Goal: Find specific page/section: Find specific page/section

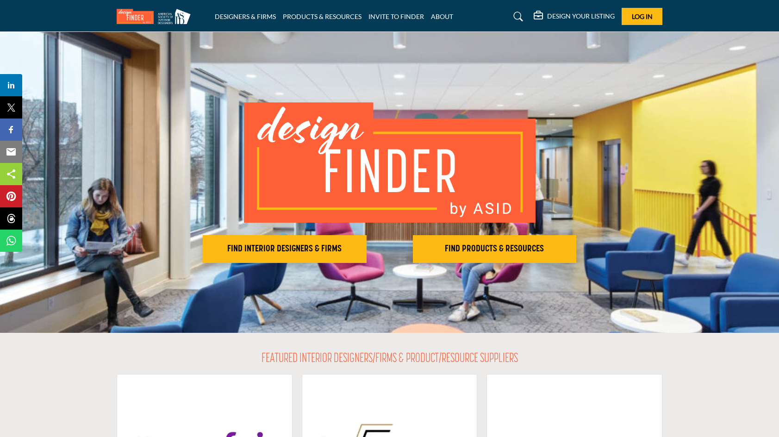
click at [276, 245] on h2 "FIND INTERIOR DESIGNERS & FIRMS" at bounding box center [284, 248] width 158 height 11
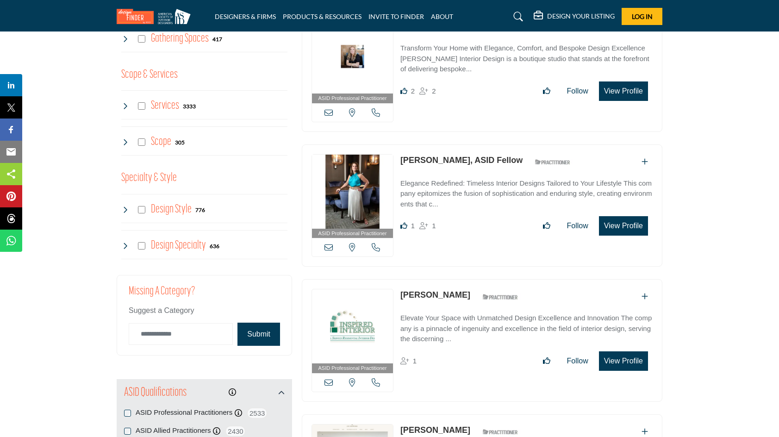
scroll to position [925, 0]
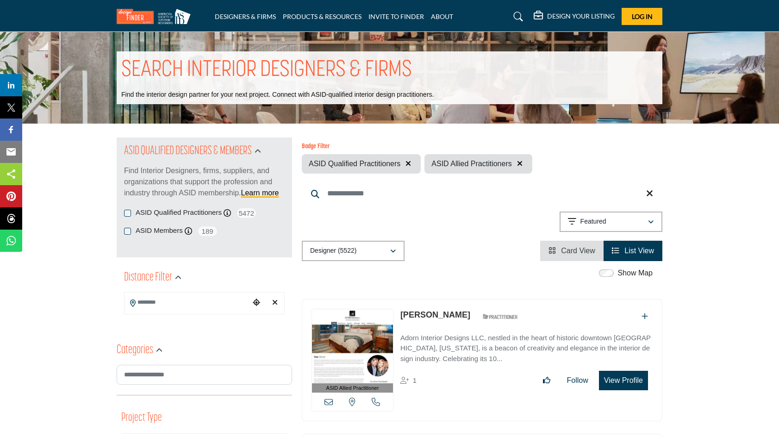
click at [409, 162] on icon "button" at bounding box center [408, 163] width 6 height 7
click at [517, 14] on icon at bounding box center [518, 16] width 9 height 9
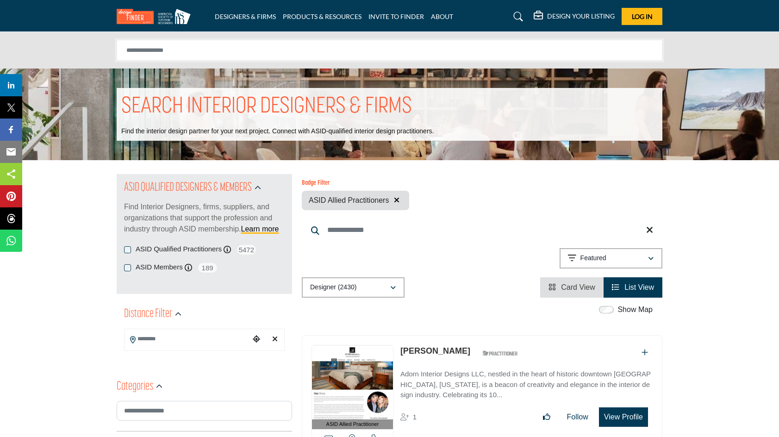
click at [507, 52] on input "Search Solutions" at bounding box center [390, 50] width 546 height 21
type input "**********"
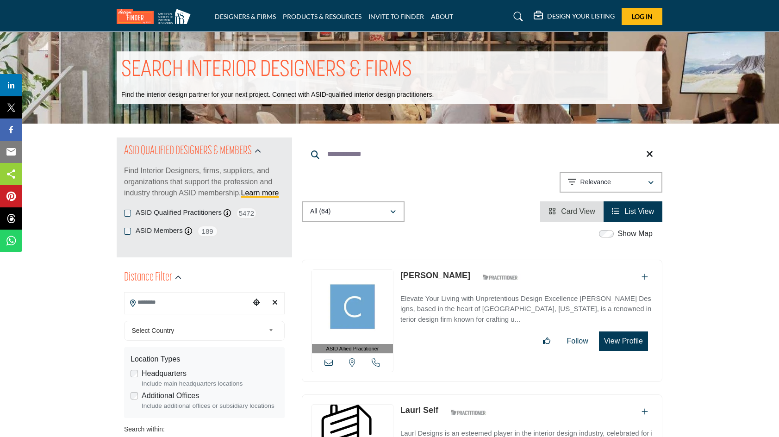
click at [620, 341] on button "View Profile" at bounding box center [623, 340] width 49 height 19
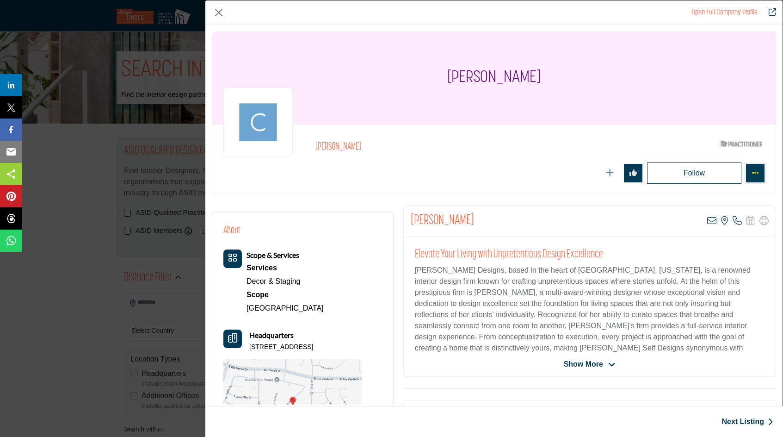
click at [752, 172] on icon "More Options" at bounding box center [755, 172] width 7 height 7
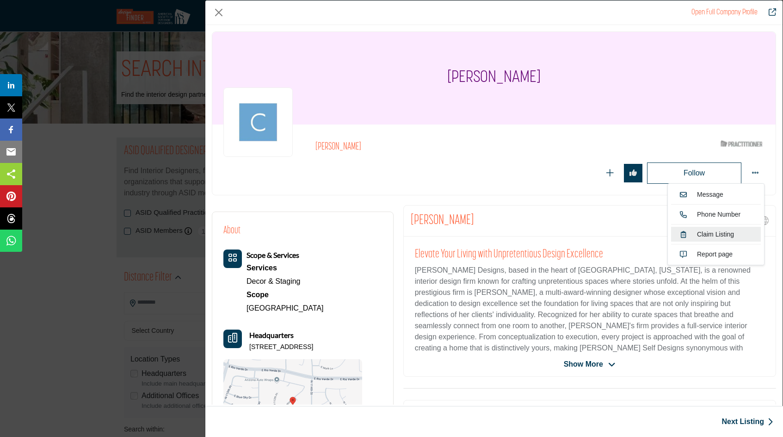
click at [709, 235] on link "Claim Listing" at bounding box center [716, 234] width 90 height 15
